Goal: Transaction & Acquisition: Purchase product/service

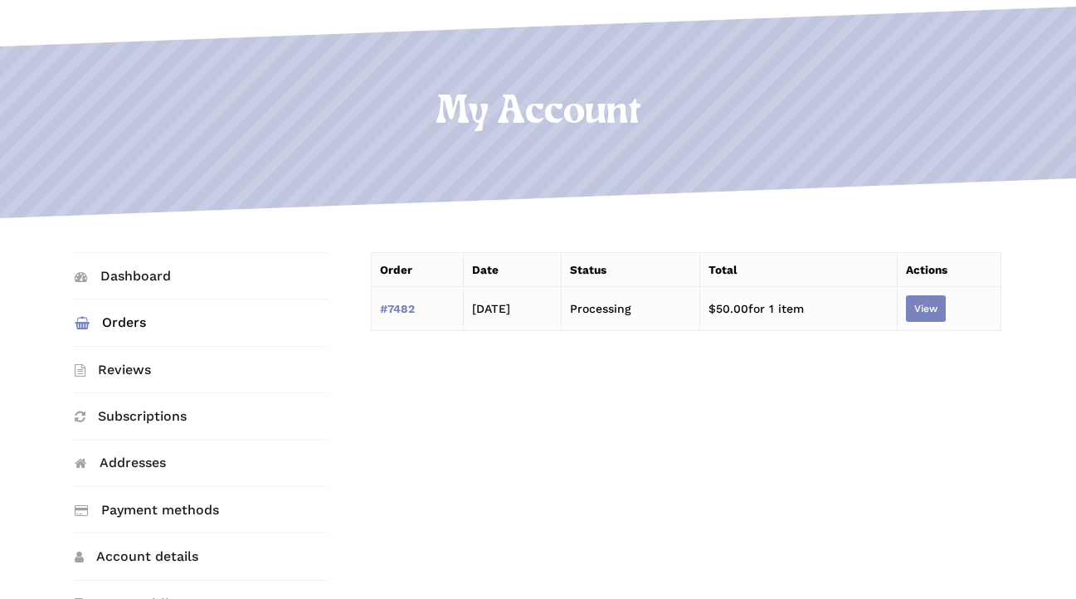
click at [942, 309] on link "View" at bounding box center [926, 308] width 40 height 27
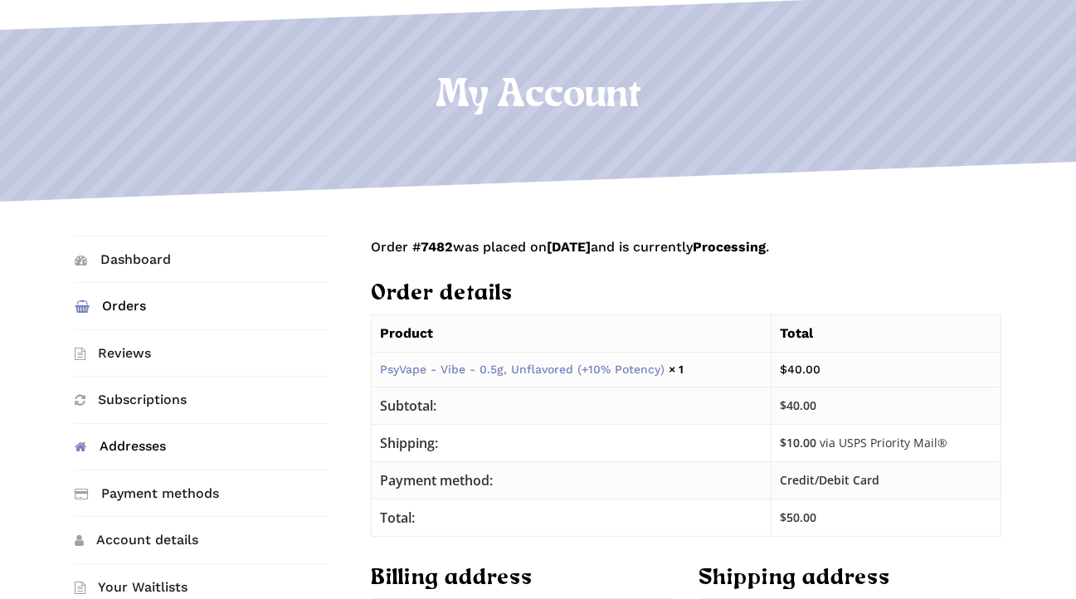
scroll to position [161, 0]
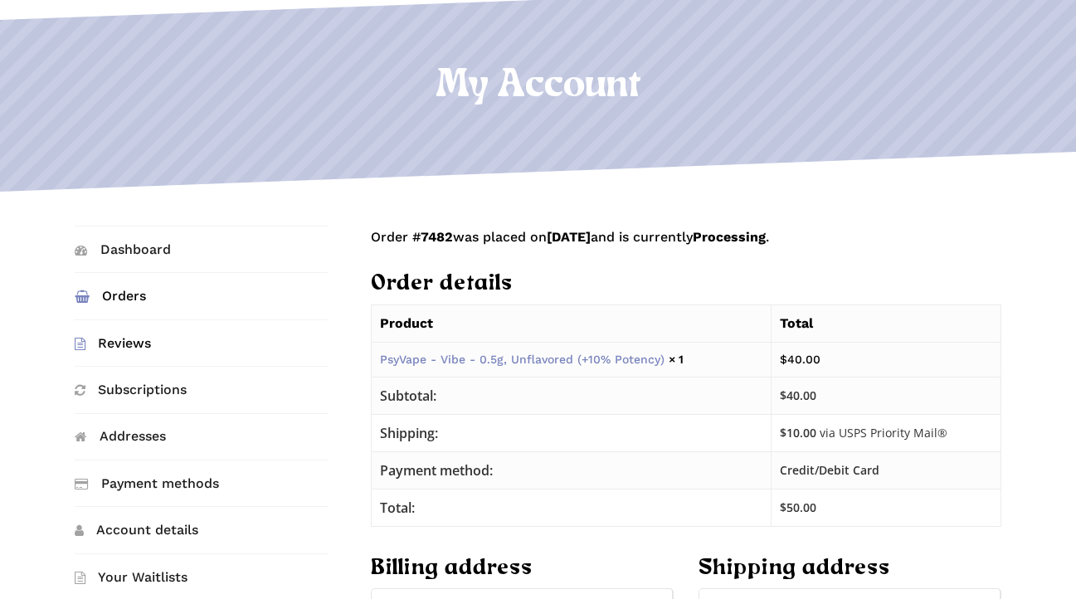
click at [150, 344] on link "Reviews" at bounding box center [201, 343] width 253 height 46
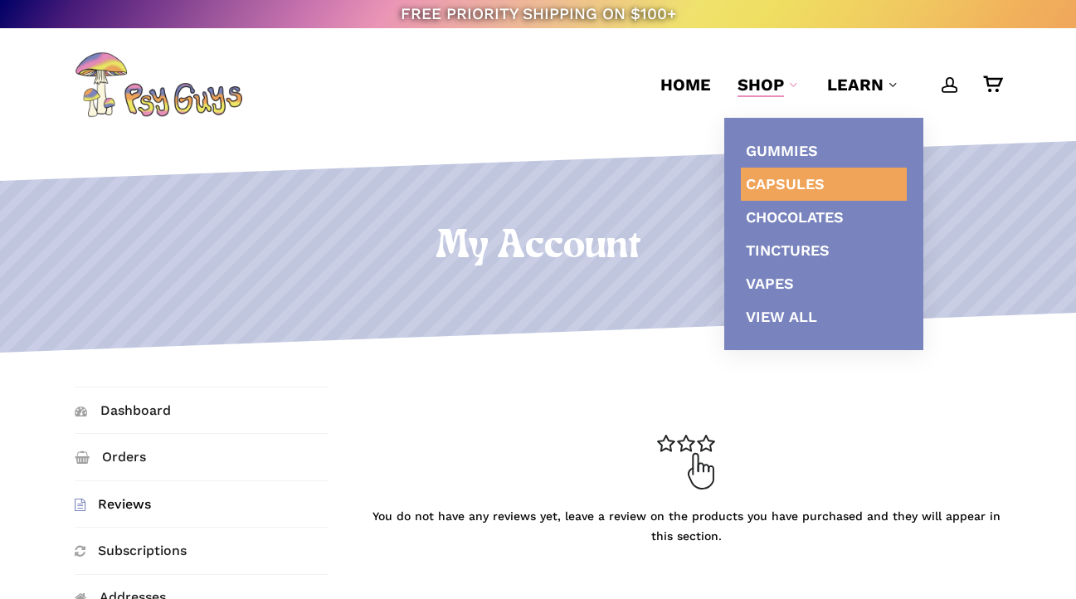
click at [809, 177] on span "Capsules" at bounding box center [785, 183] width 79 height 17
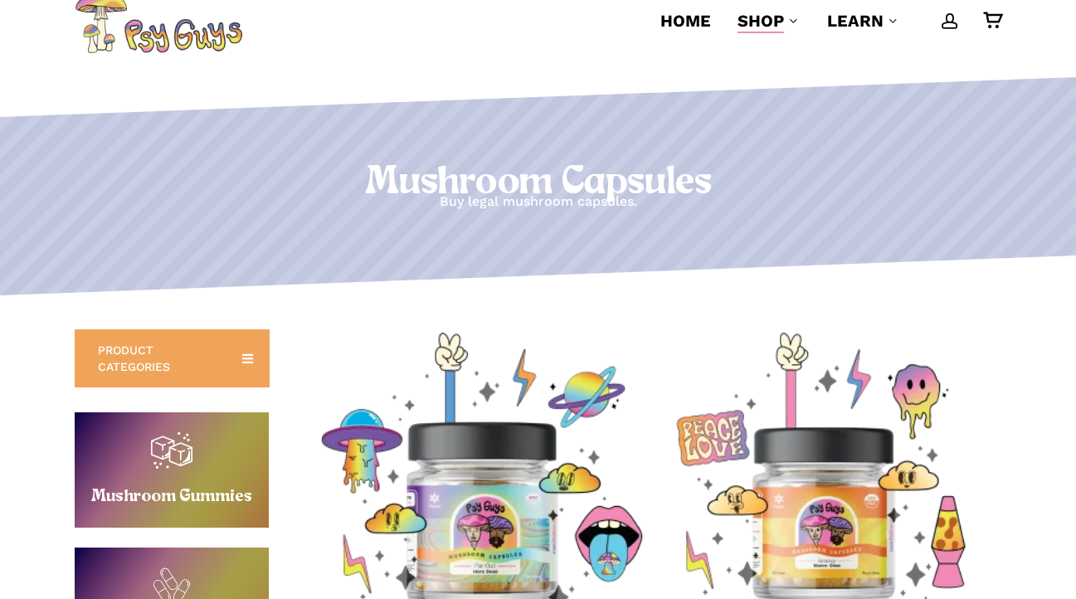
scroll to position [559, 0]
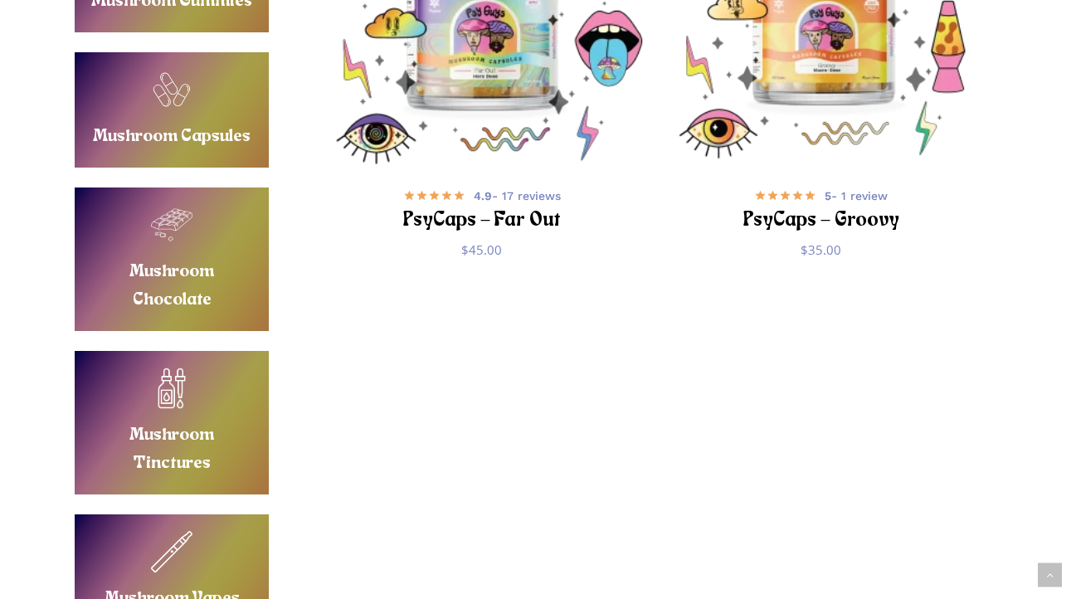
click at [207, 514] on link "Buy Mushroom Vapes" at bounding box center [172, 571] width 194 height 115
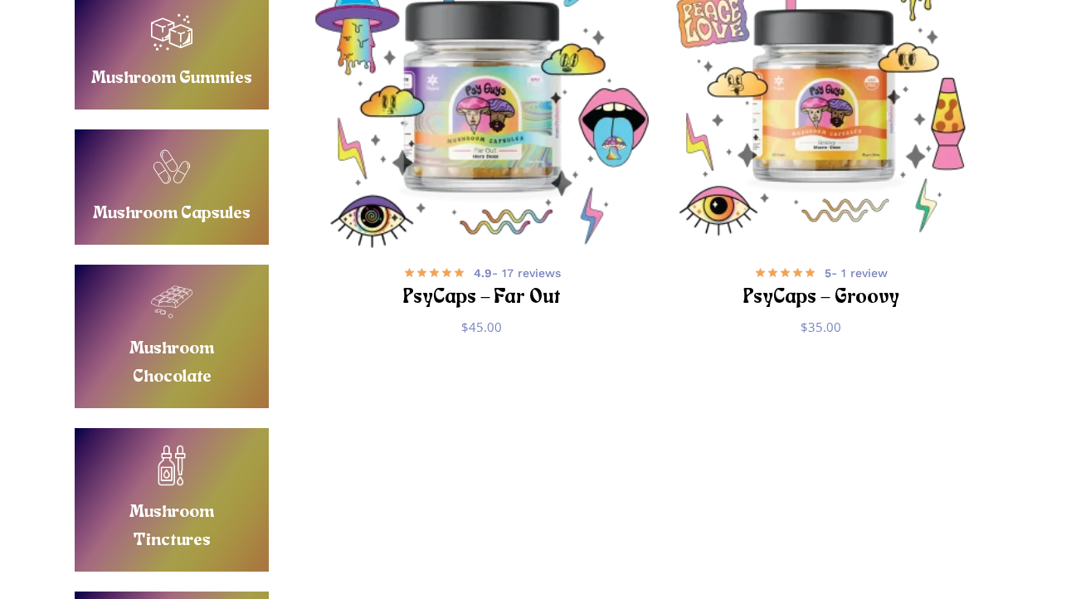
scroll to position [291, 0]
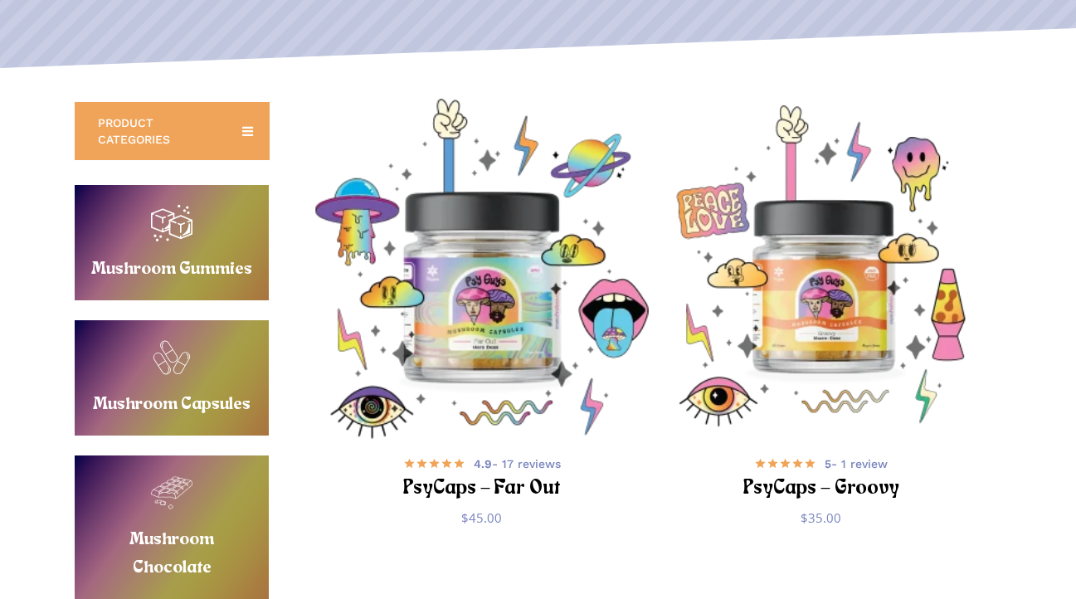
click at [514, 266] on img "PsyCaps - Far Out" at bounding box center [482, 269] width 340 height 340
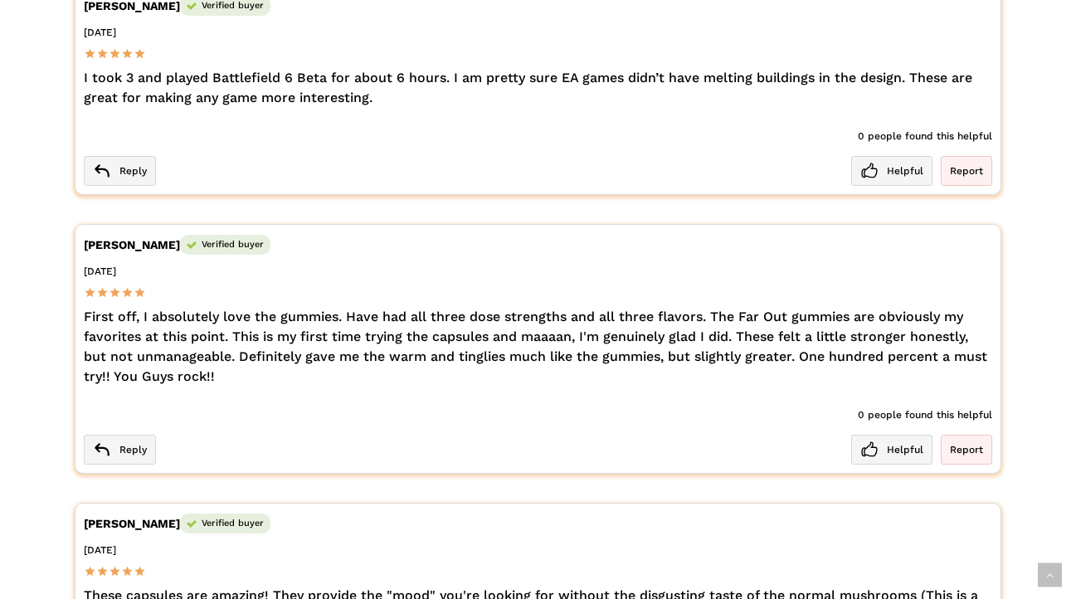
scroll to position [3555, 0]
